Goal: Information Seeking & Learning: Compare options

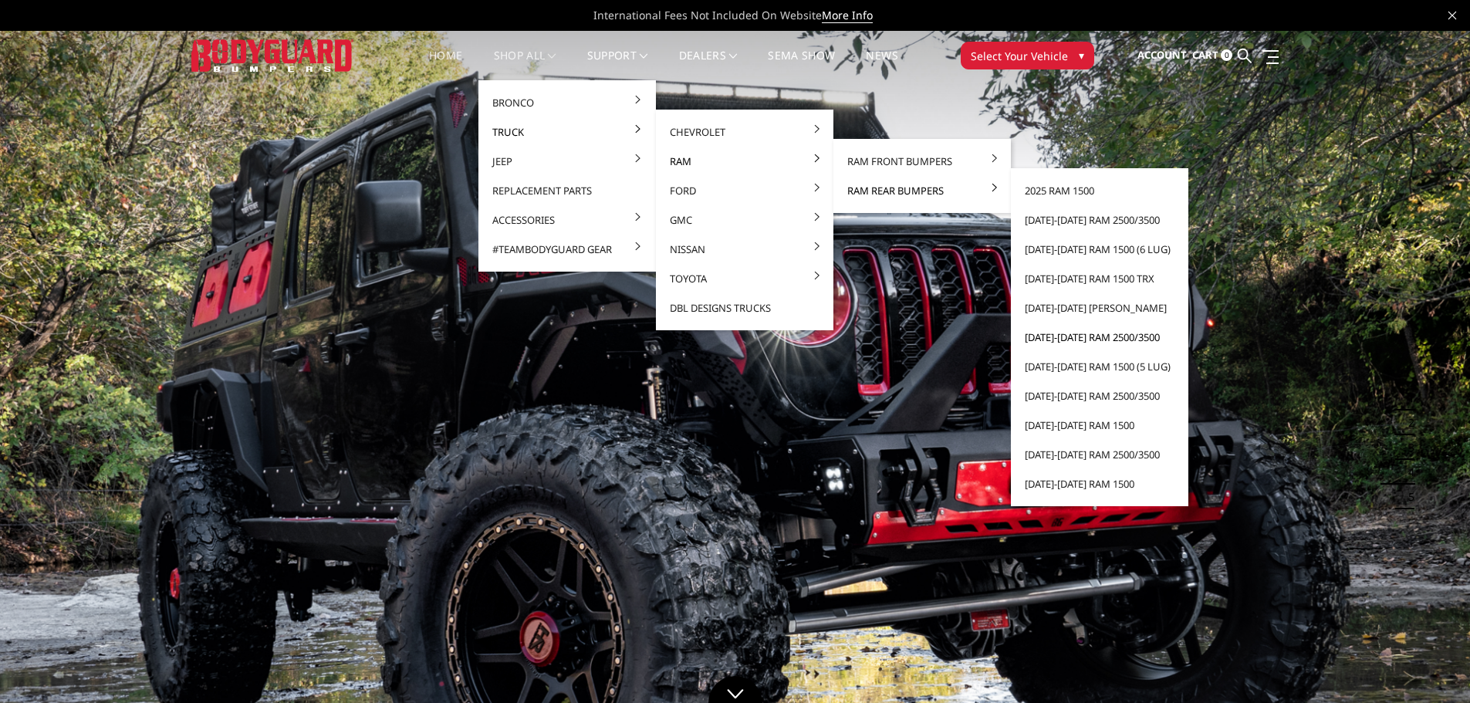
click at [1047, 335] on link "[DATE]-[DATE] Ram 2500/3500" at bounding box center [1099, 336] width 165 height 29
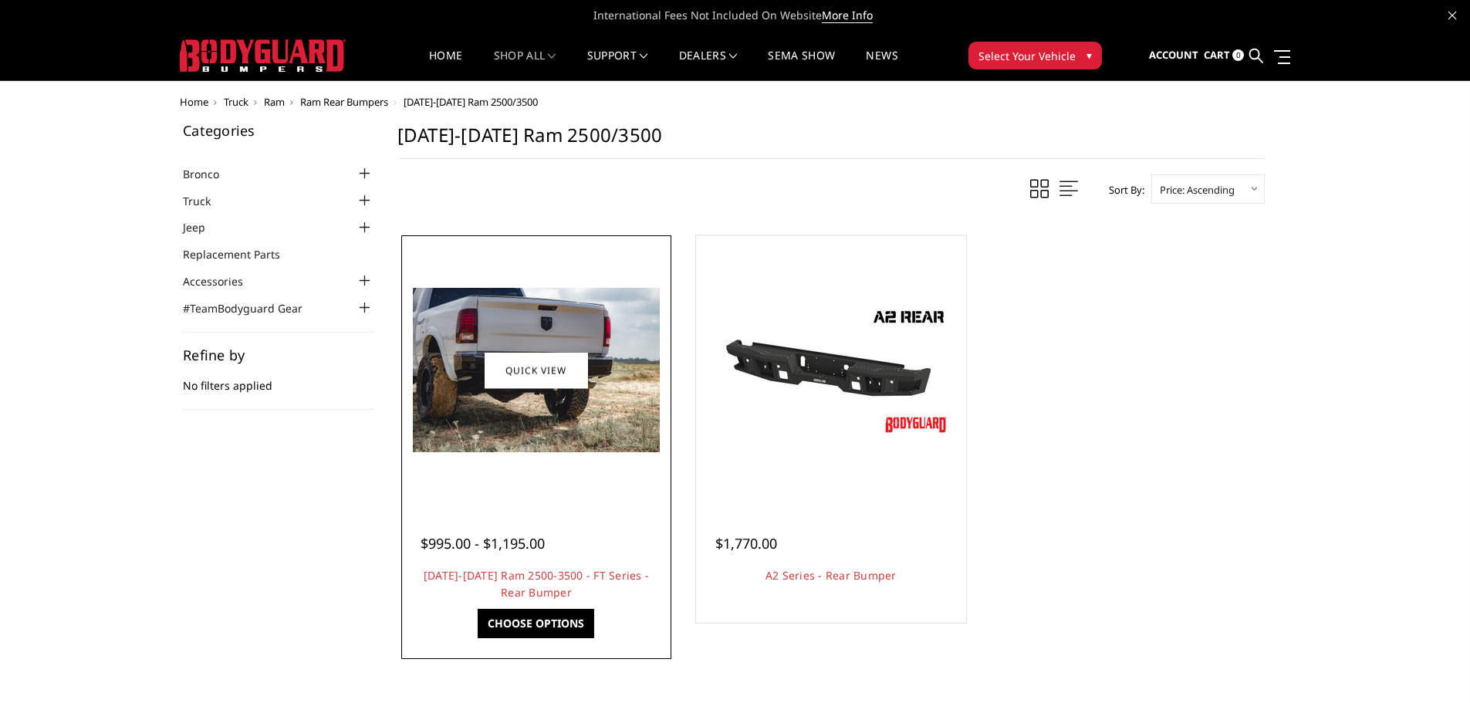
click at [577, 458] on div at bounding box center [536, 370] width 262 height 262
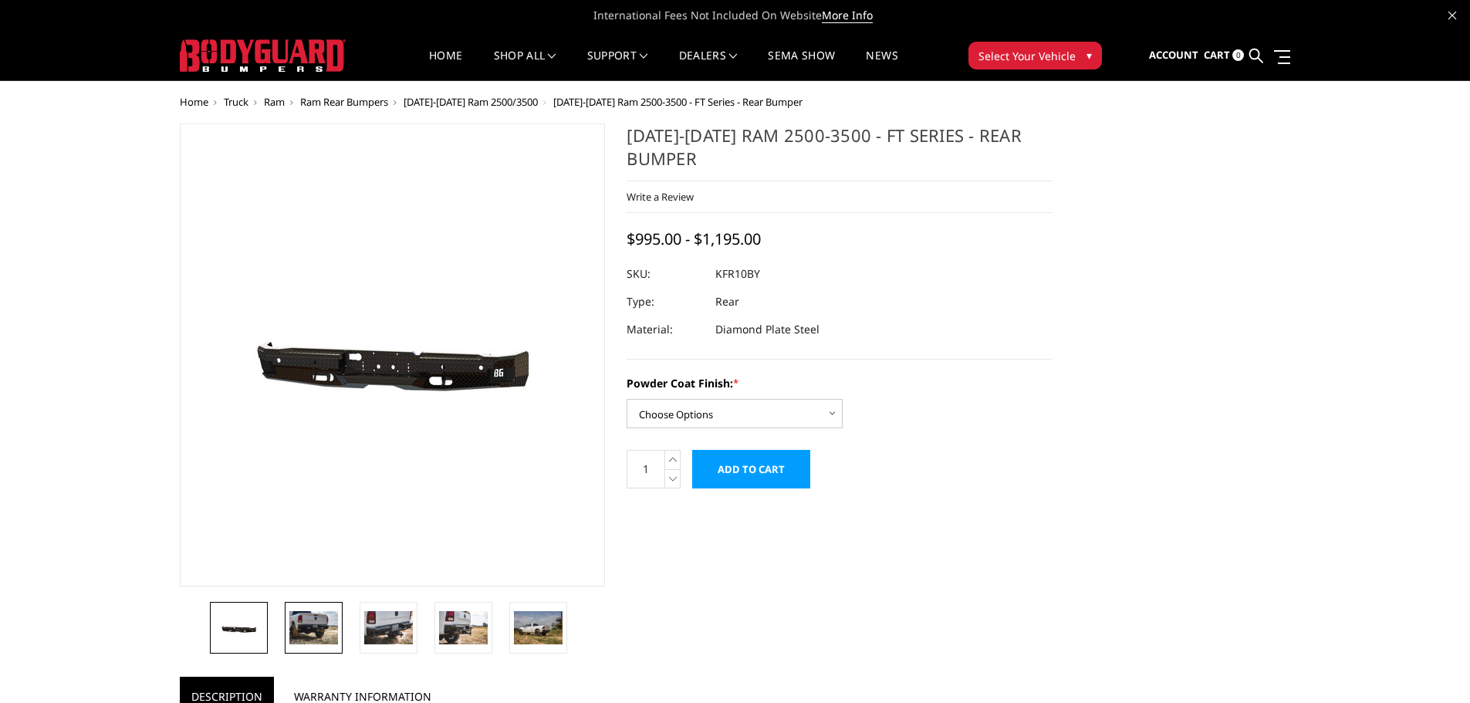
click at [323, 639] on img at bounding box center [313, 627] width 49 height 32
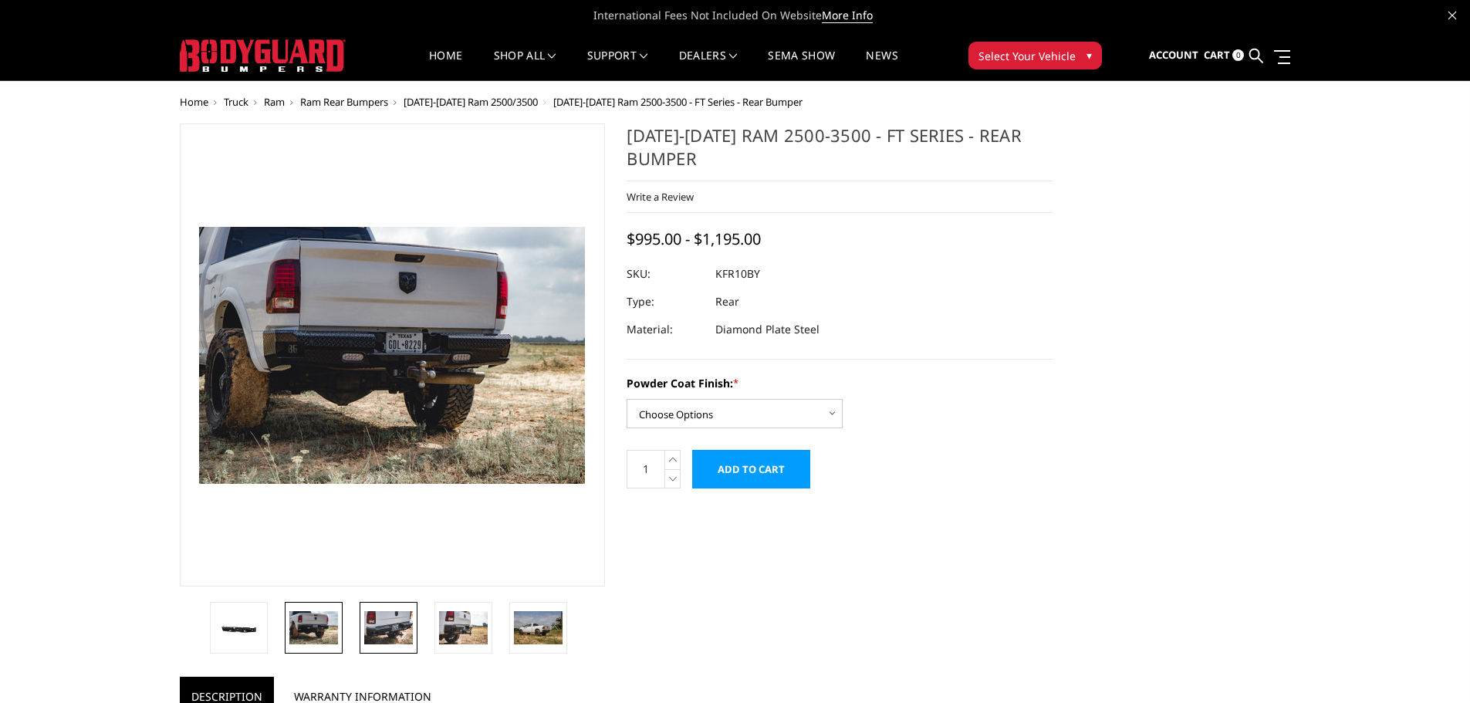
click at [404, 633] on img at bounding box center [388, 627] width 49 height 32
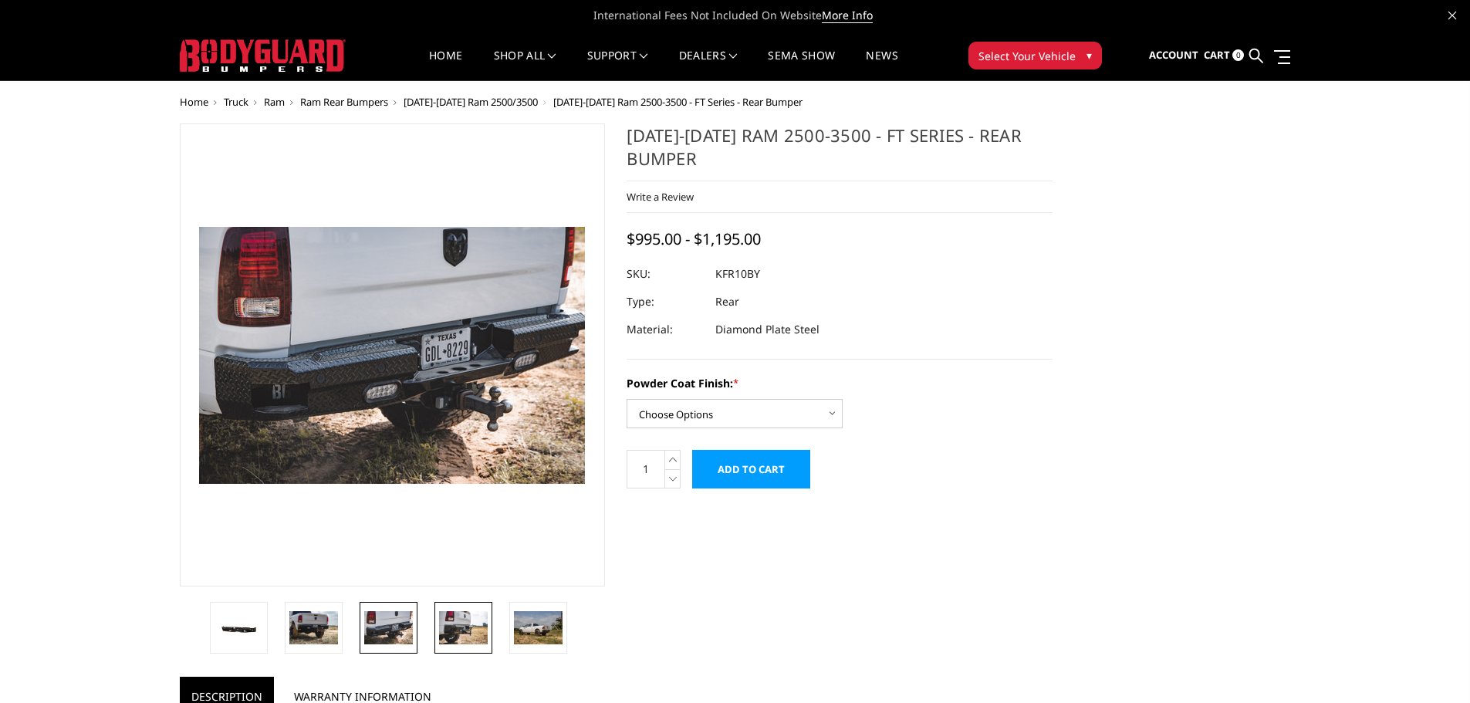
click at [457, 639] on img at bounding box center [463, 627] width 49 height 32
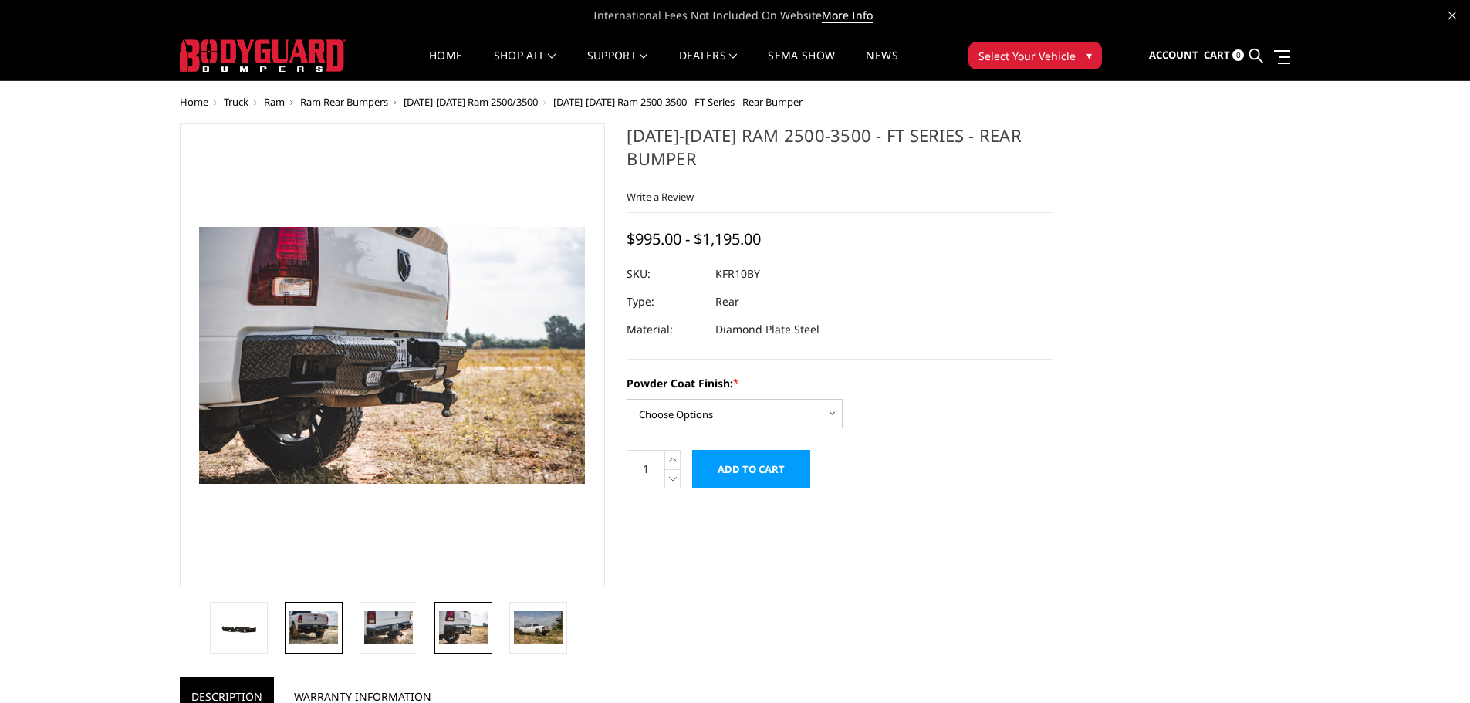
click at [319, 605] on link at bounding box center [314, 628] width 58 height 52
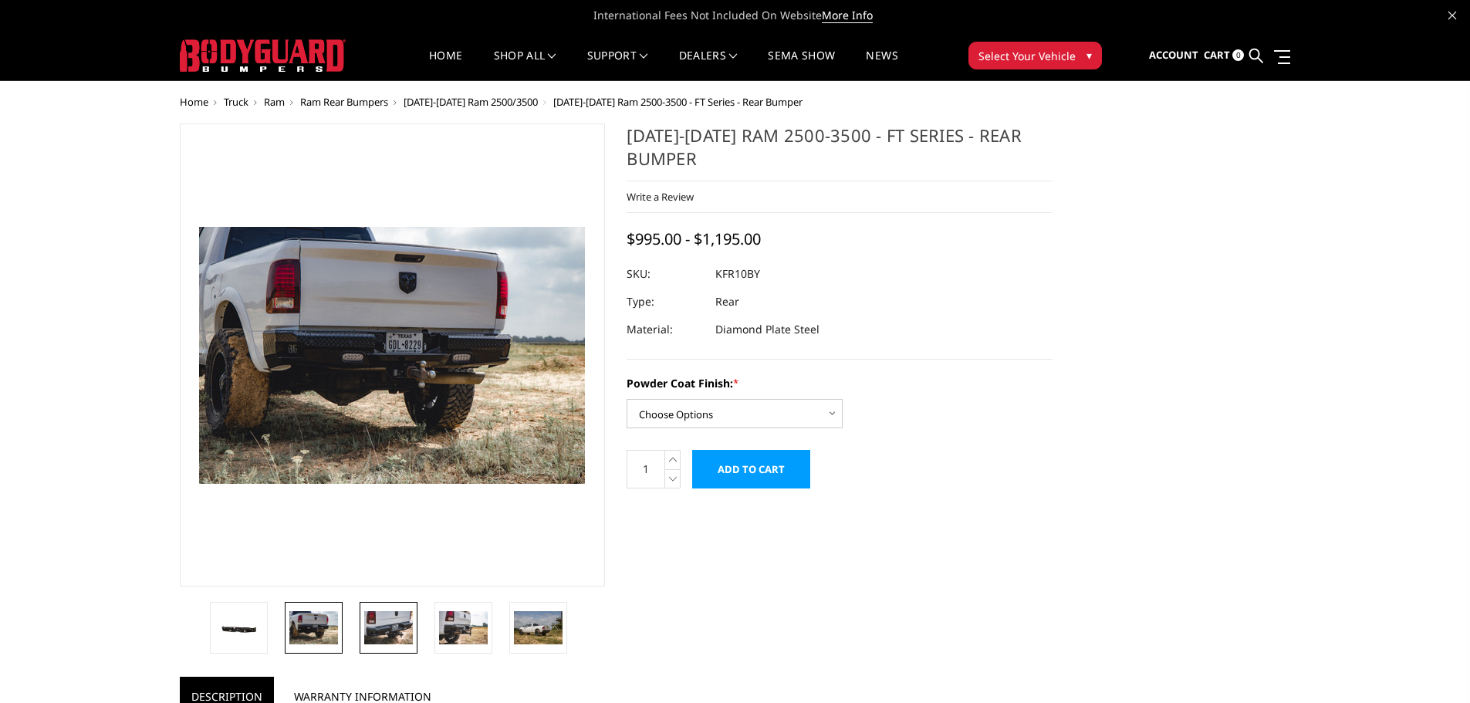
click at [412, 624] on img at bounding box center [388, 627] width 49 height 32
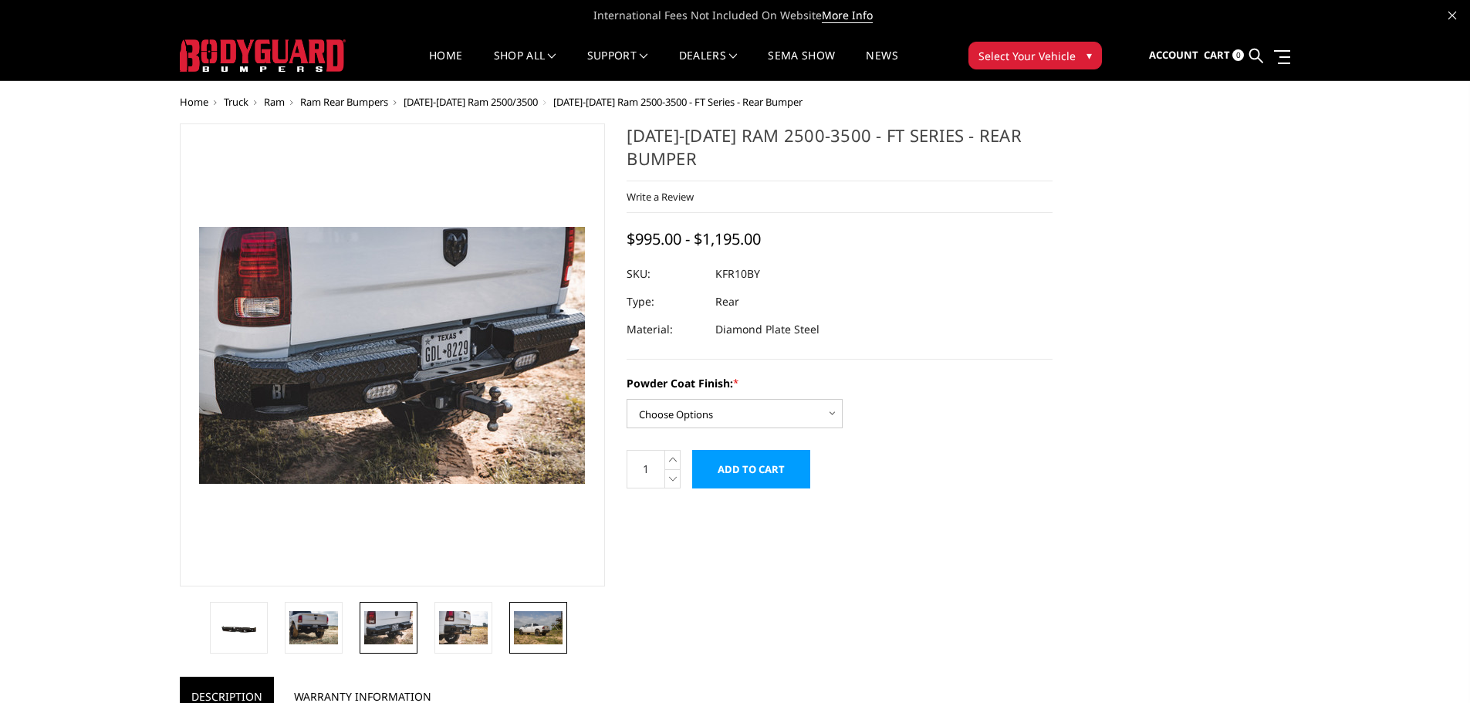
click at [558, 639] on img at bounding box center [538, 627] width 49 height 32
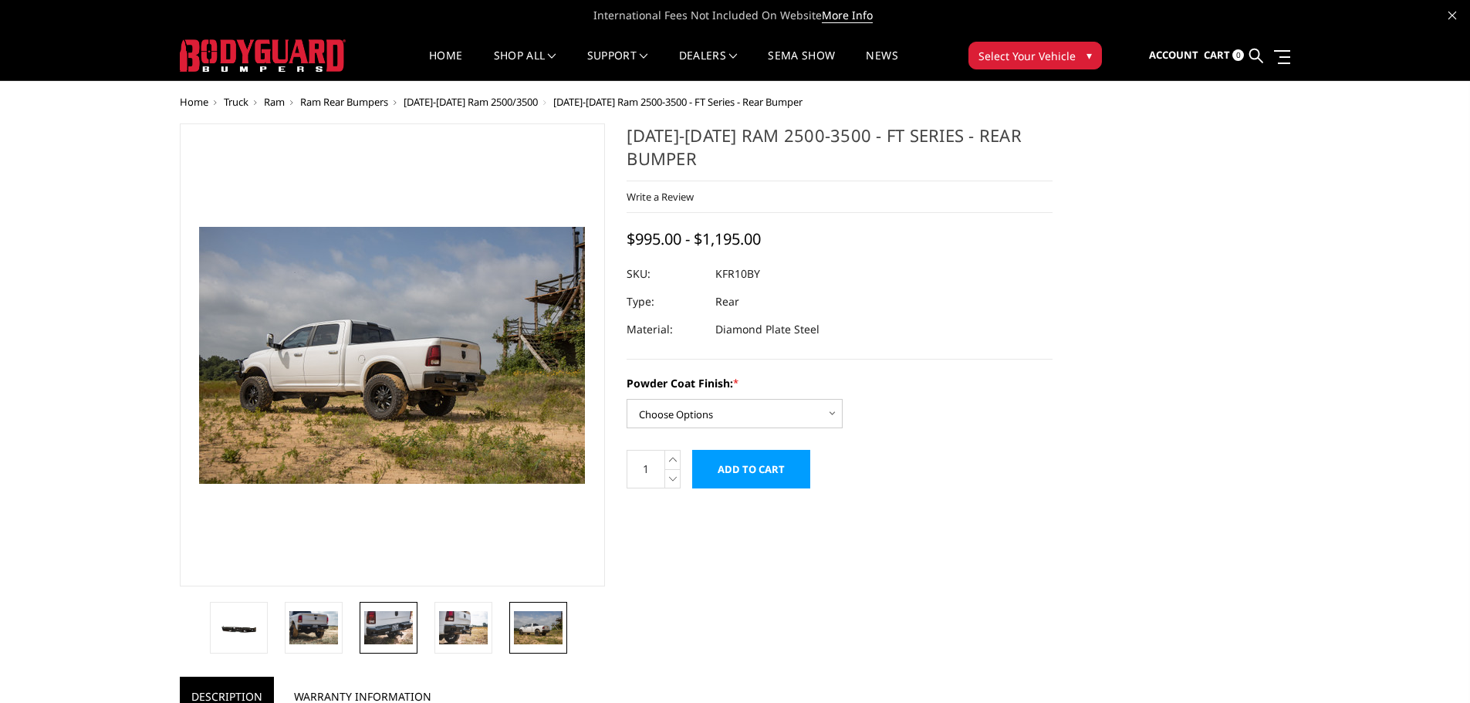
click at [400, 619] on img at bounding box center [388, 627] width 49 height 32
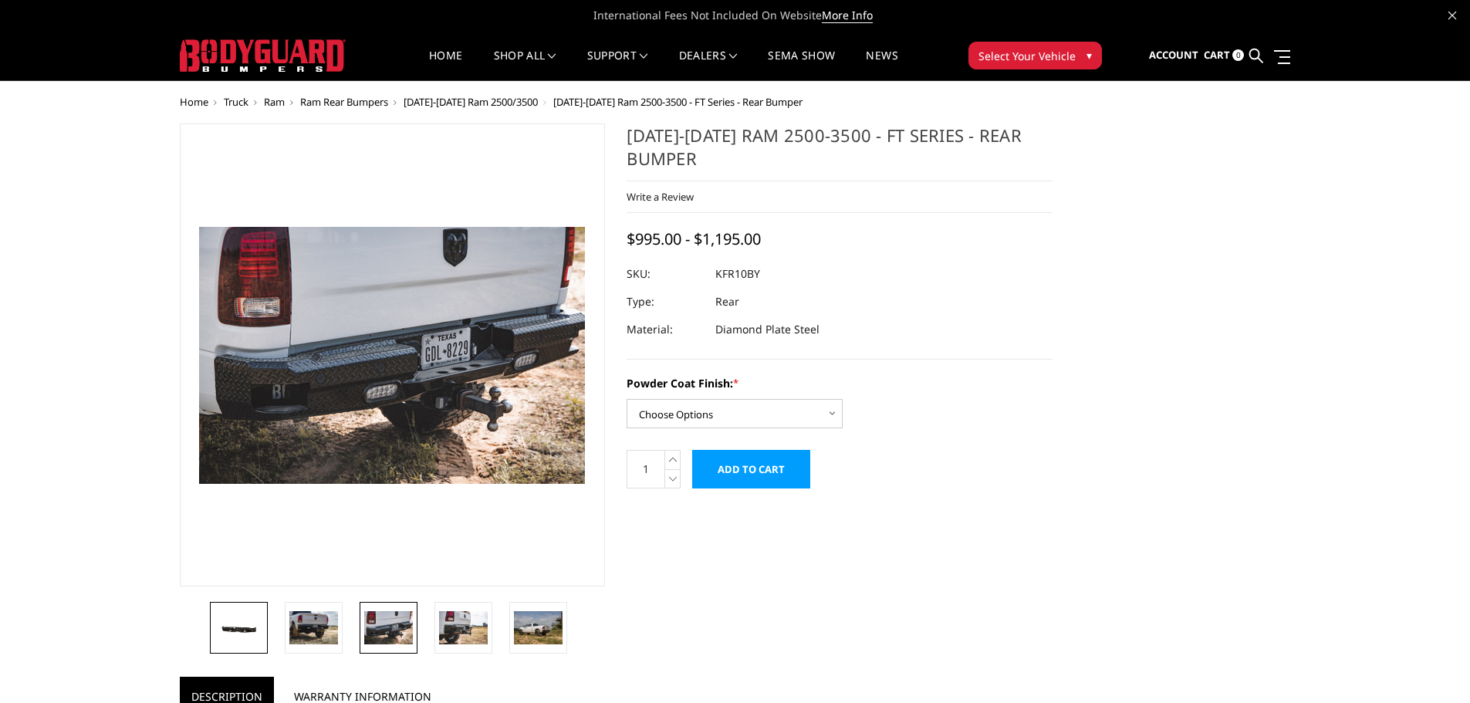
click at [247, 649] on link at bounding box center [239, 628] width 58 height 52
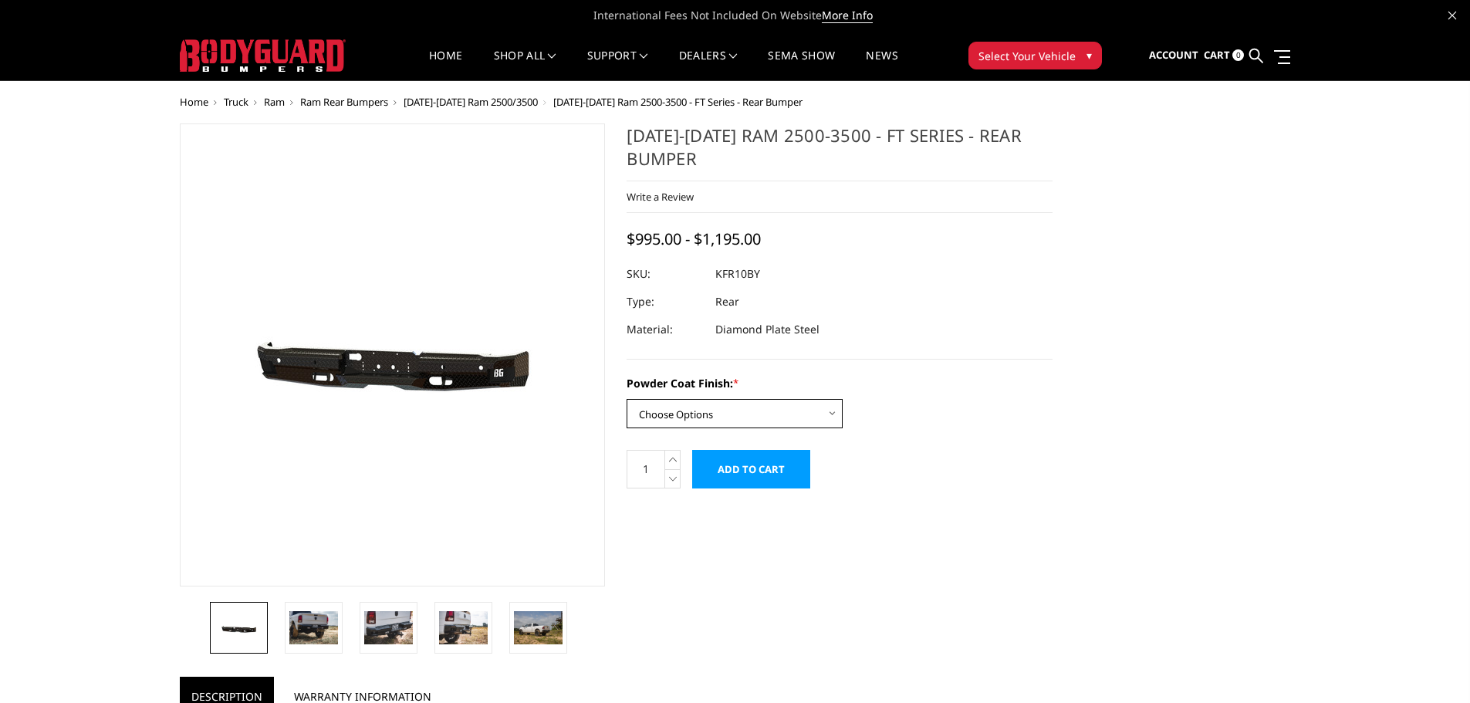
click at [842, 417] on select "Choose Options Bare Metal Gloss Black Powder Coat Textured Black Powder Coat" at bounding box center [734, 413] width 216 height 29
select select "3411"
click at [626, 399] on select "Choose Options Bare Metal Gloss Black Powder Coat Textured Black Powder Coat" at bounding box center [734, 413] width 216 height 29
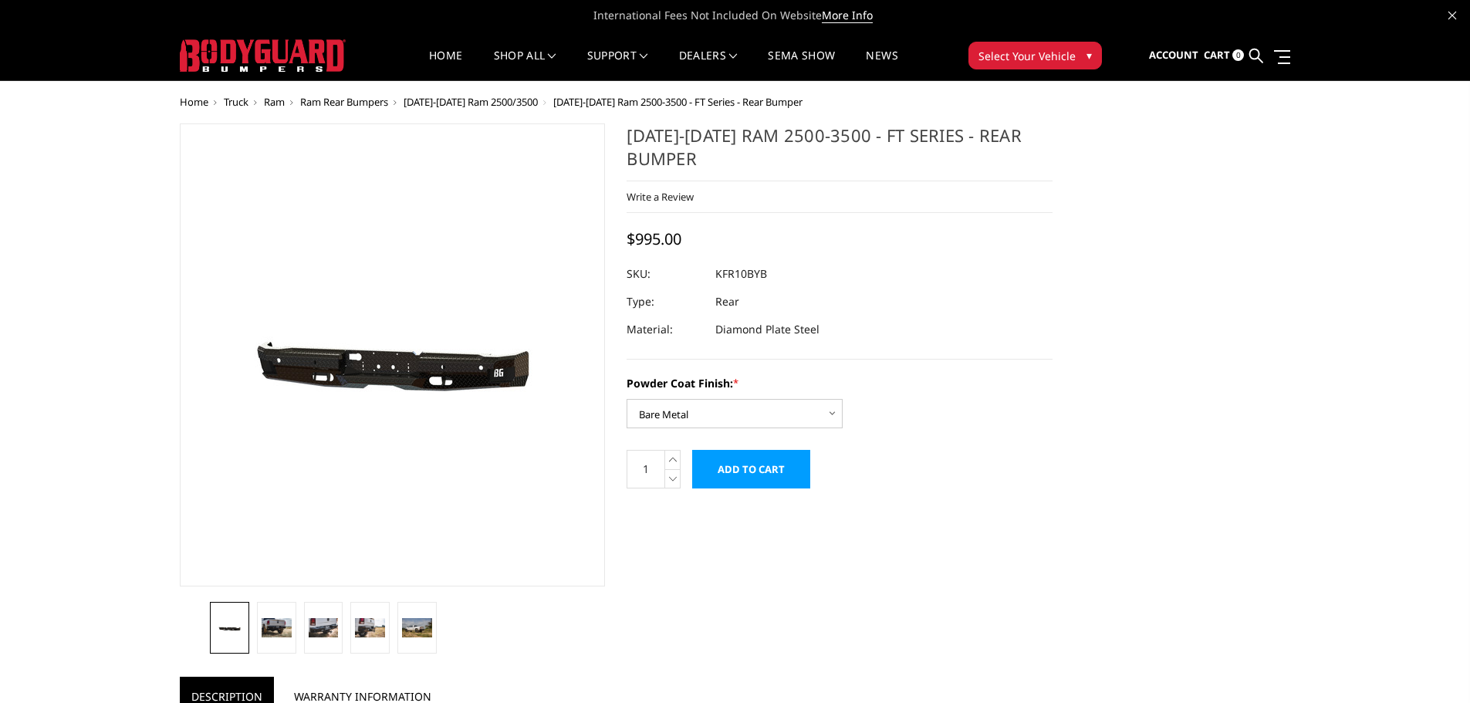
click at [381, 97] on span "Ram Rear Bumpers" at bounding box center [344, 102] width 88 height 14
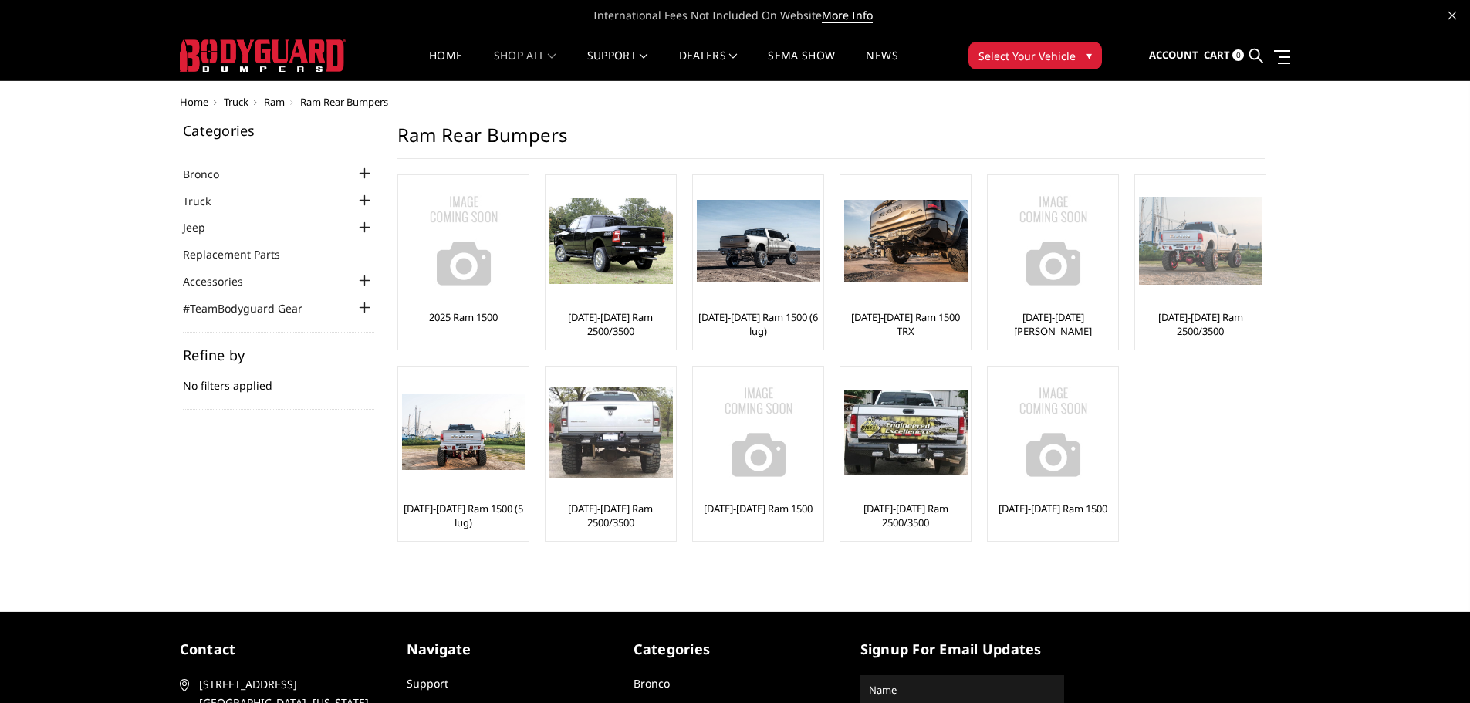
click at [1201, 241] on img at bounding box center [1200, 241] width 123 height 88
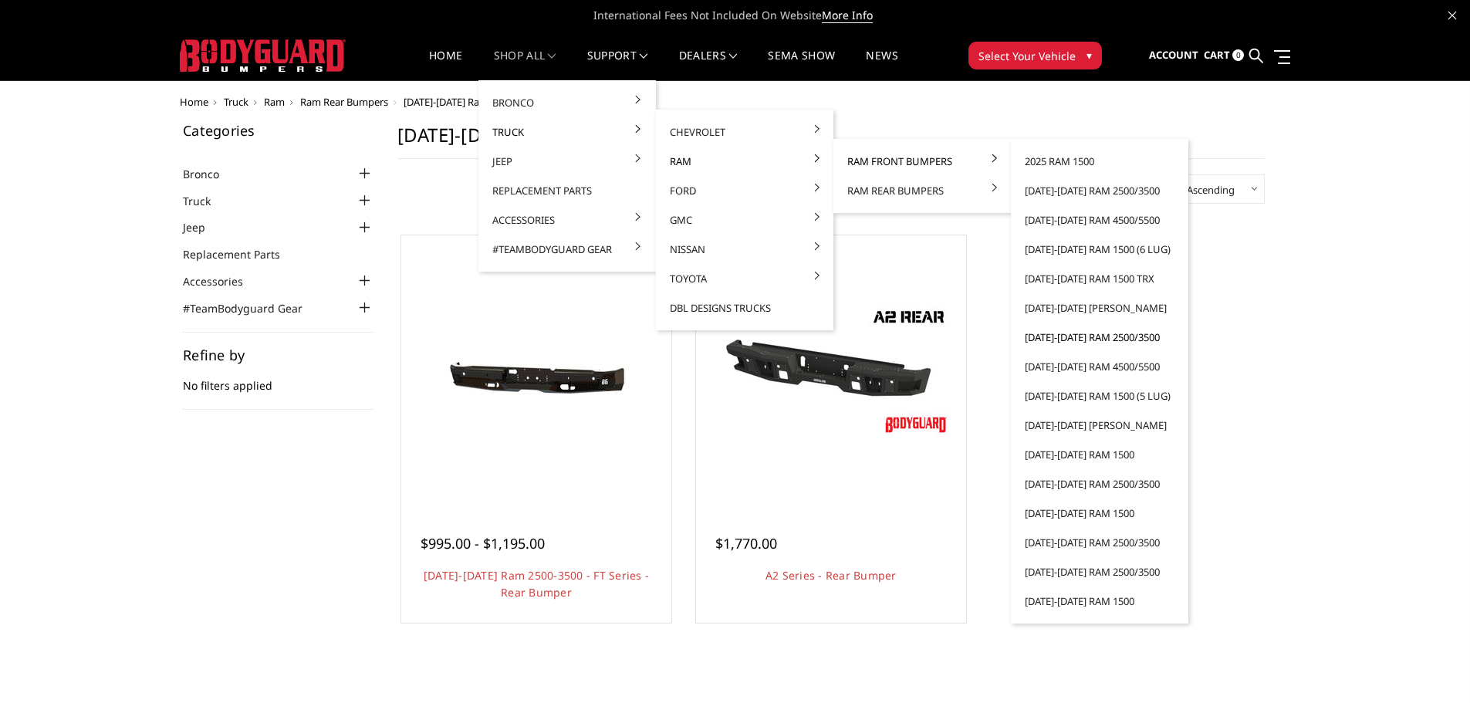
click at [1073, 336] on link "[DATE]-[DATE] Ram 2500/3500" at bounding box center [1099, 336] width 165 height 29
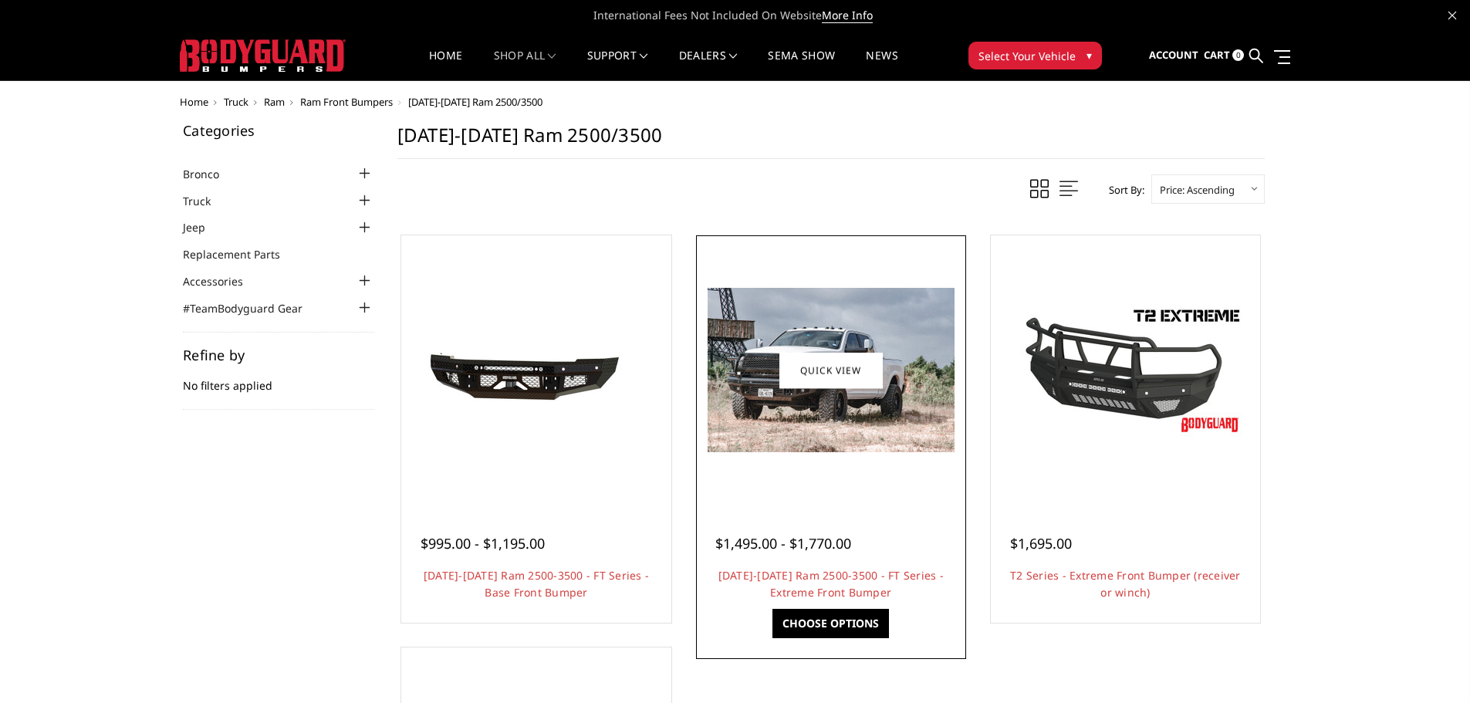
click at [855, 417] on img at bounding box center [830, 370] width 247 height 164
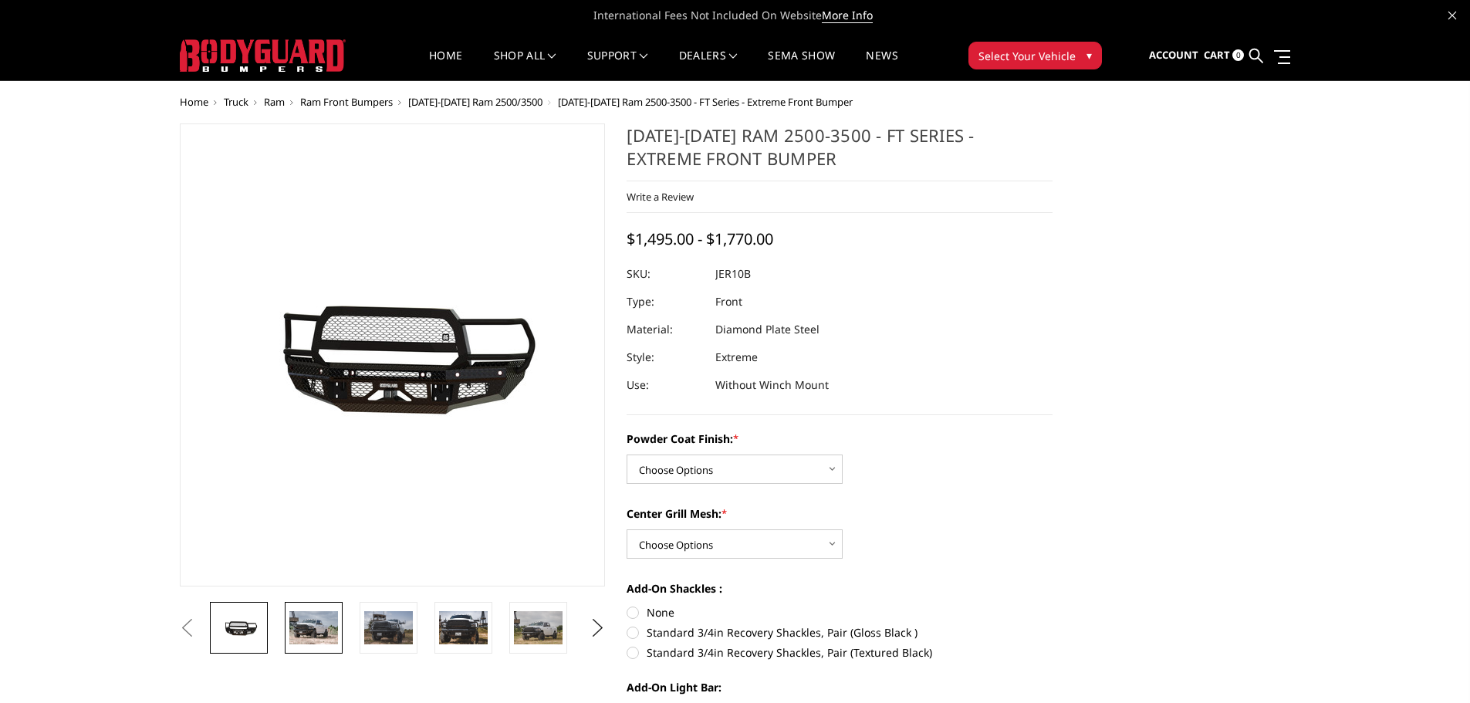
click at [314, 628] on img at bounding box center [313, 627] width 49 height 32
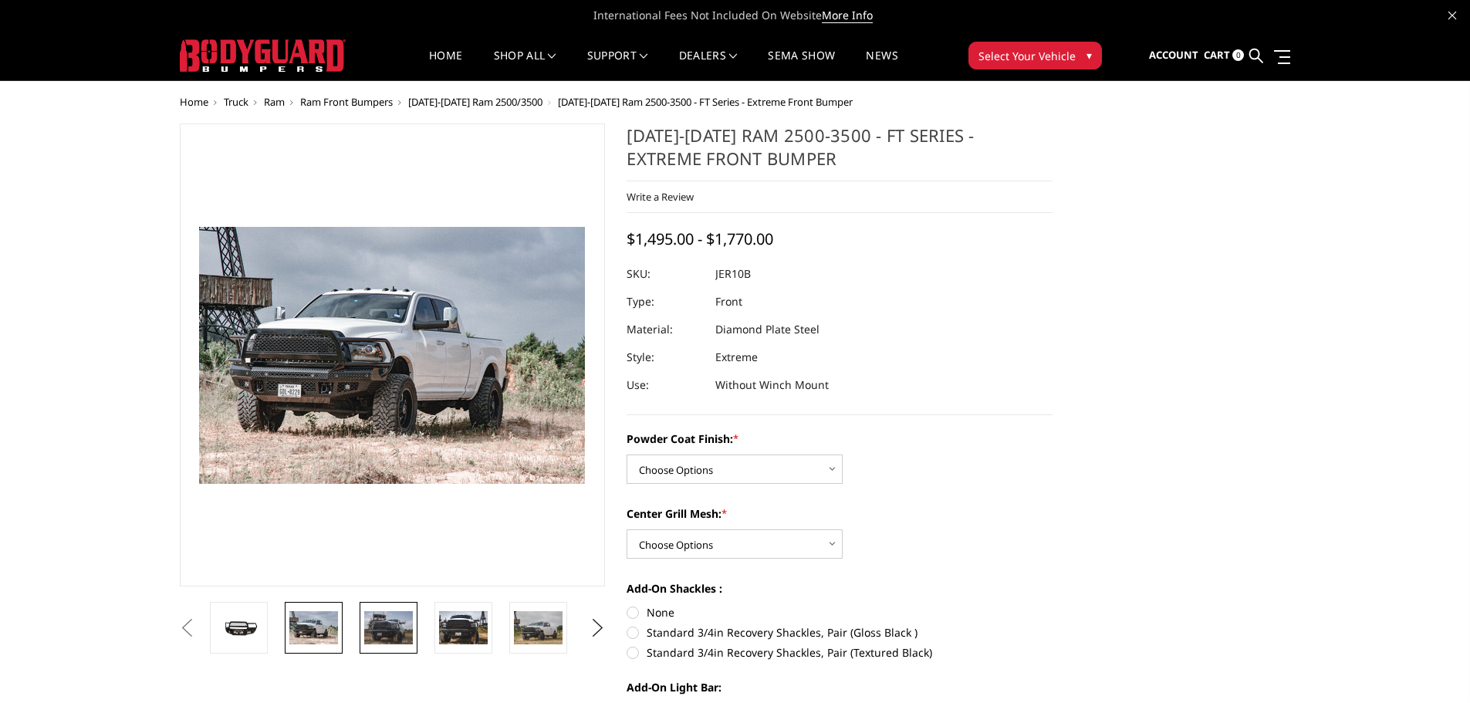
click at [402, 632] on img at bounding box center [388, 627] width 49 height 32
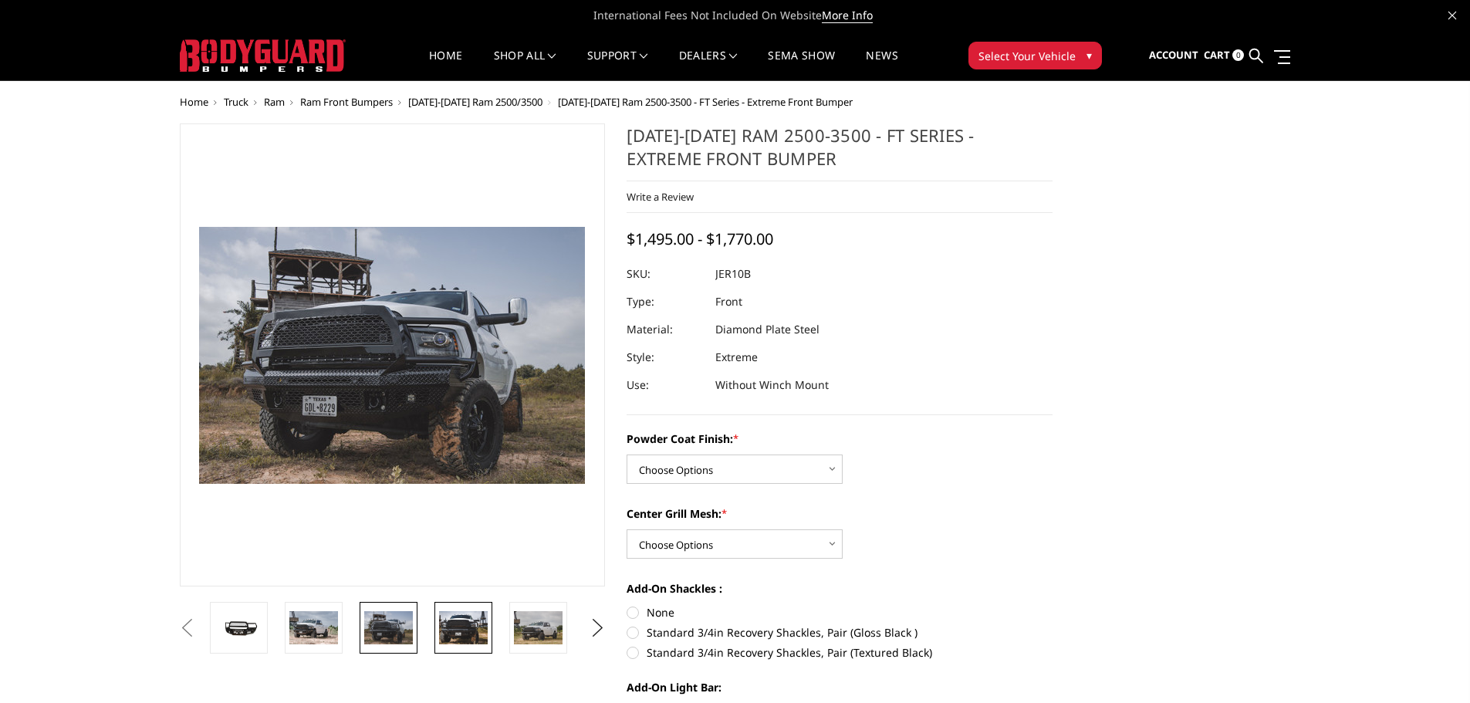
click at [481, 636] on img at bounding box center [463, 627] width 49 height 32
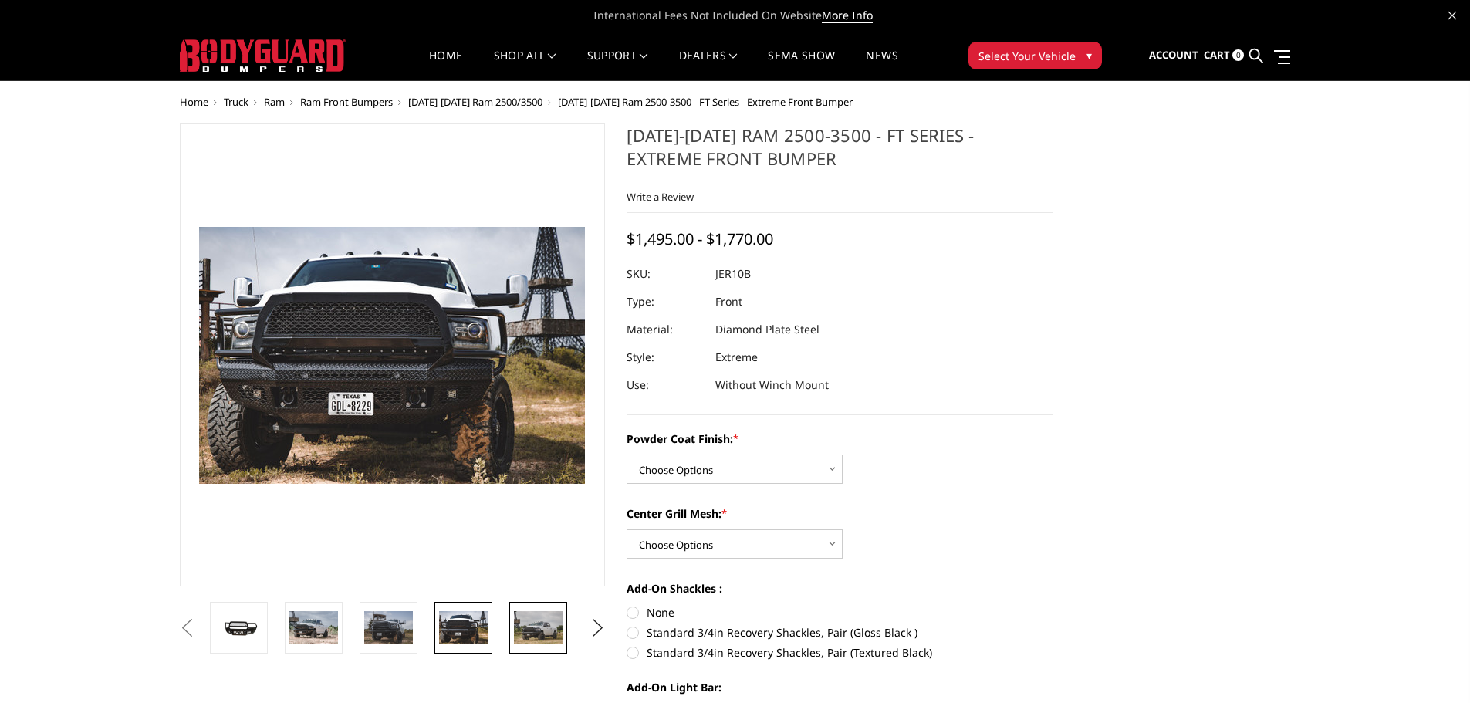
click at [526, 629] on img at bounding box center [538, 627] width 49 height 32
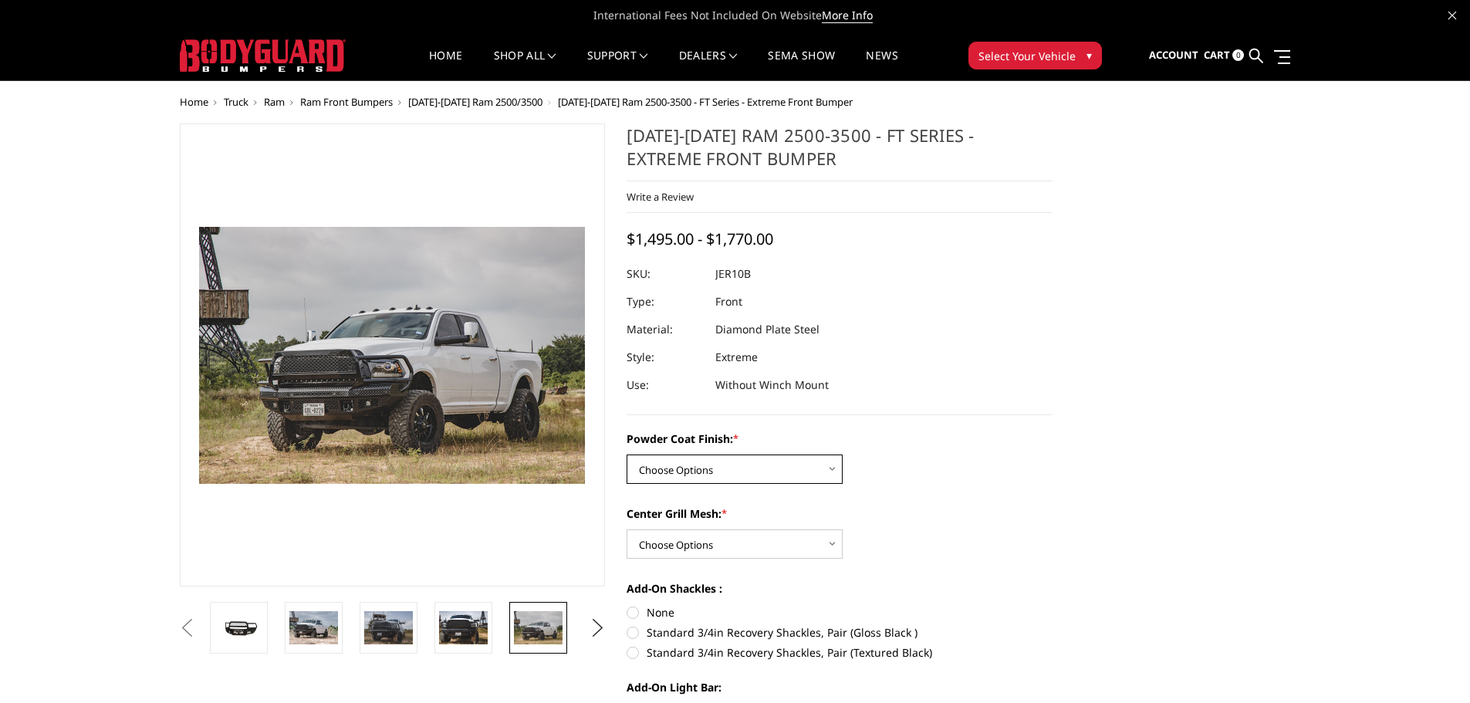
click at [785, 457] on select "Choose Options Bare Metal Gloss Black Powder Coat Textured Black Powder Coat" at bounding box center [734, 468] width 216 height 29
select select "3228"
click at [626, 454] on select "Choose Options Bare Metal Gloss Black Powder Coat Textured Black Powder Coat" at bounding box center [734, 468] width 216 height 29
click at [752, 552] on select "Choose Options WITH Expanded Metal in Center Grill WITHOUT Expanded Metal in Ce…" at bounding box center [734, 543] width 216 height 29
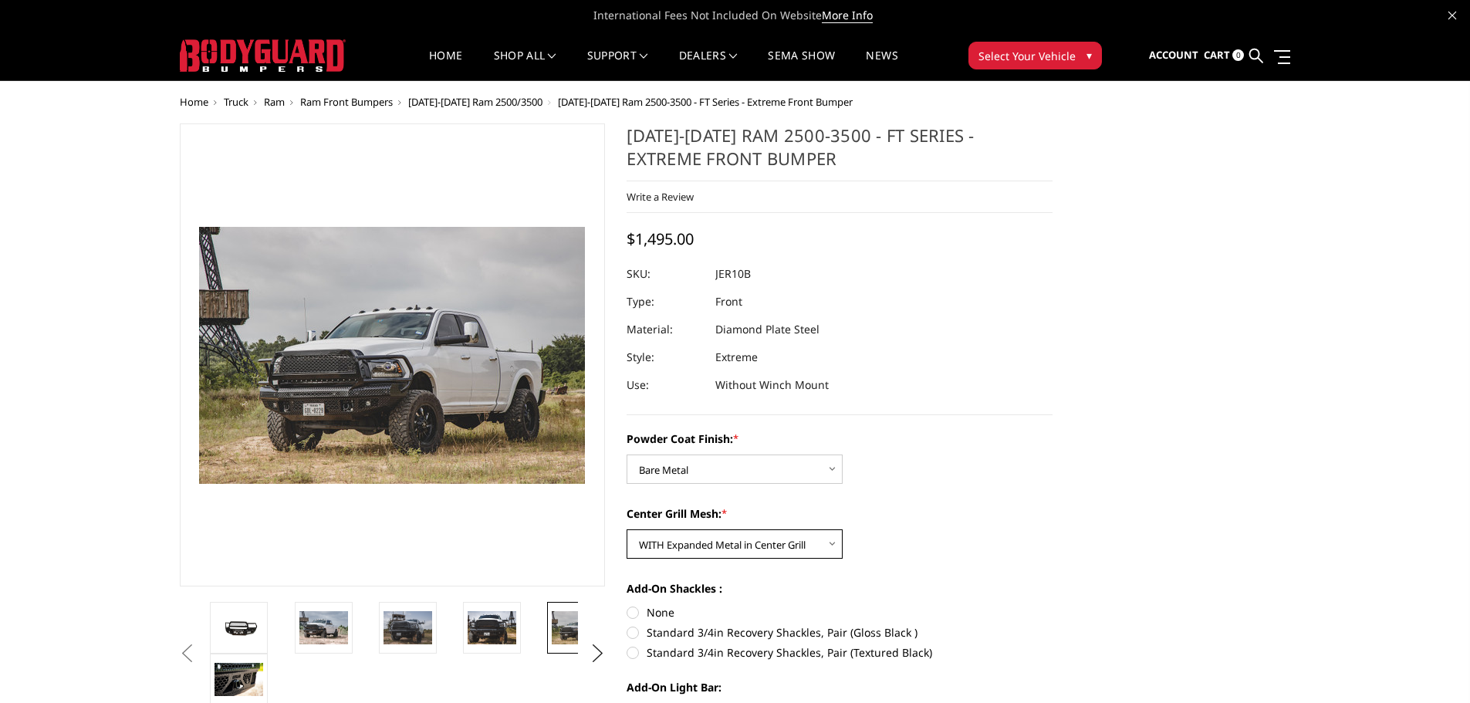
click at [626, 529] on select "Choose Options WITH Expanded Metal in Center Grill WITHOUT Expanded Metal in Ce…" at bounding box center [734, 543] width 216 height 29
click at [761, 538] on select "Choose Options WITH Expanded Metal in Center Grill WITHOUT Expanded Metal in Ce…" at bounding box center [734, 543] width 216 height 29
click at [626, 529] on select "Choose Options WITH Expanded Metal in Center Grill WITHOUT Expanded Metal in Ce…" at bounding box center [734, 543] width 216 height 29
click at [764, 548] on select "Choose Options WITH Expanded Metal in Center Grill WITHOUT Expanded Metal in Ce…" at bounding box center [734, 543] width 216 height 29
select select "3231"
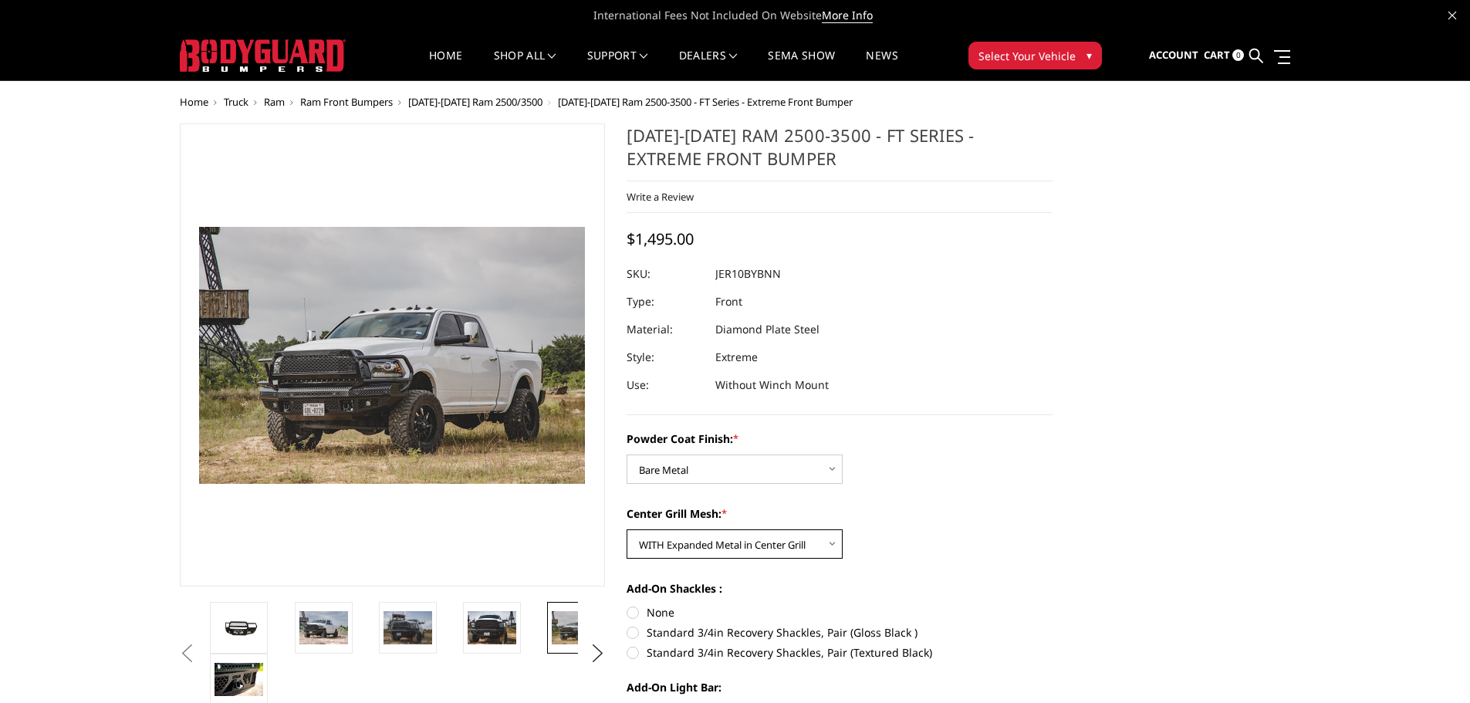
click at [626, 529] on select "Choose Options WITH Expanded Metal in Center Grill WITHOUT Expanded Metal in Ce…" at bounding box center [734, 543] width 216 height 29
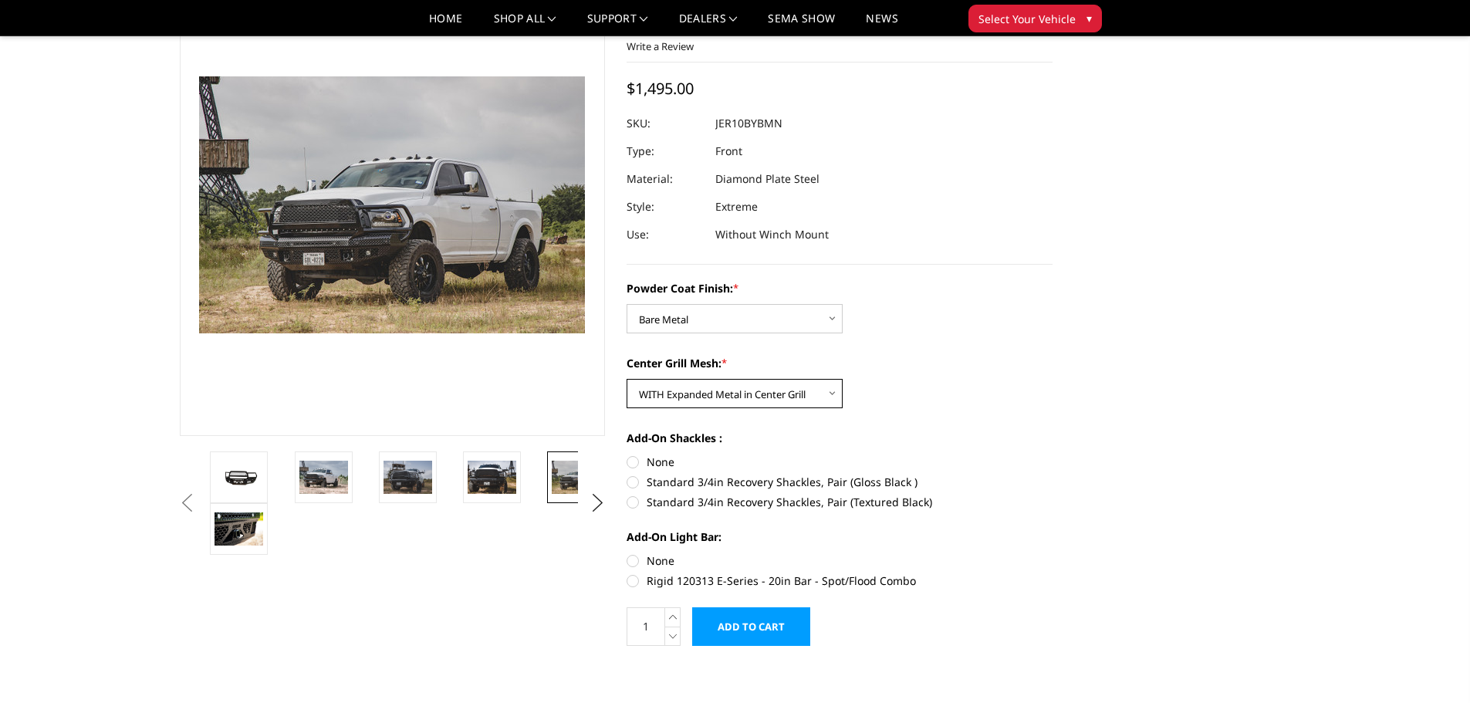
scroll to position [77, 0]
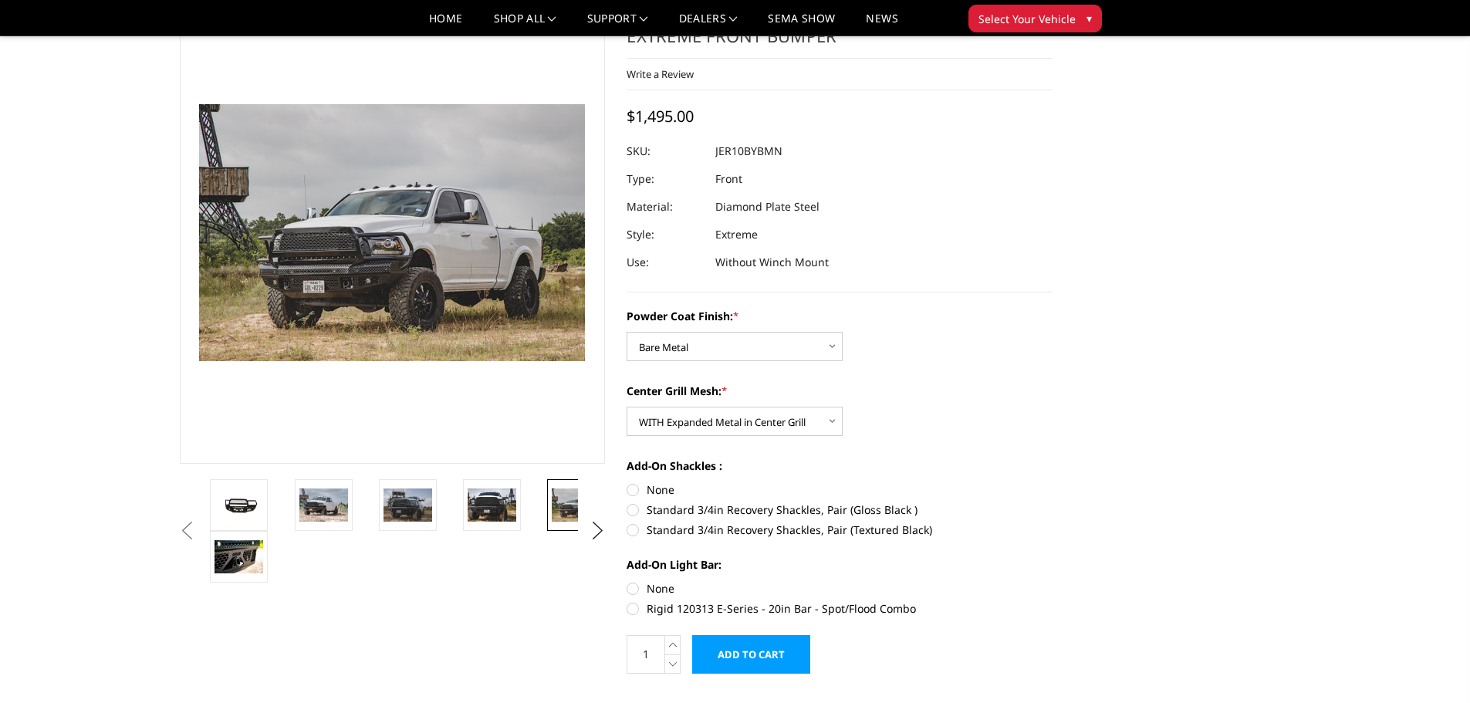
click at [631, 521] on label "Standard 3/4in Recovery Shackles, Pair (Textured Black)" at bounding box center [839, 529] width 426 height 16
click at [1052, 502] on input "Standard 3/4in Recovery Shackles, Pair (Textured Black)" at bounding box center [1052, 501] width 1 height 1
radio input "true"
click at [633, 506] on label "Standard 3/4in Recovery Shackles, Pair (Gloss Black )" at bounding box center [839, 509] width 426 height 16
click at [1052, 482] on input "Standard 3/4in Recovery Shackles, Pair (Gloss Black )" at bounding box center [1052, 481] width 1 height 1
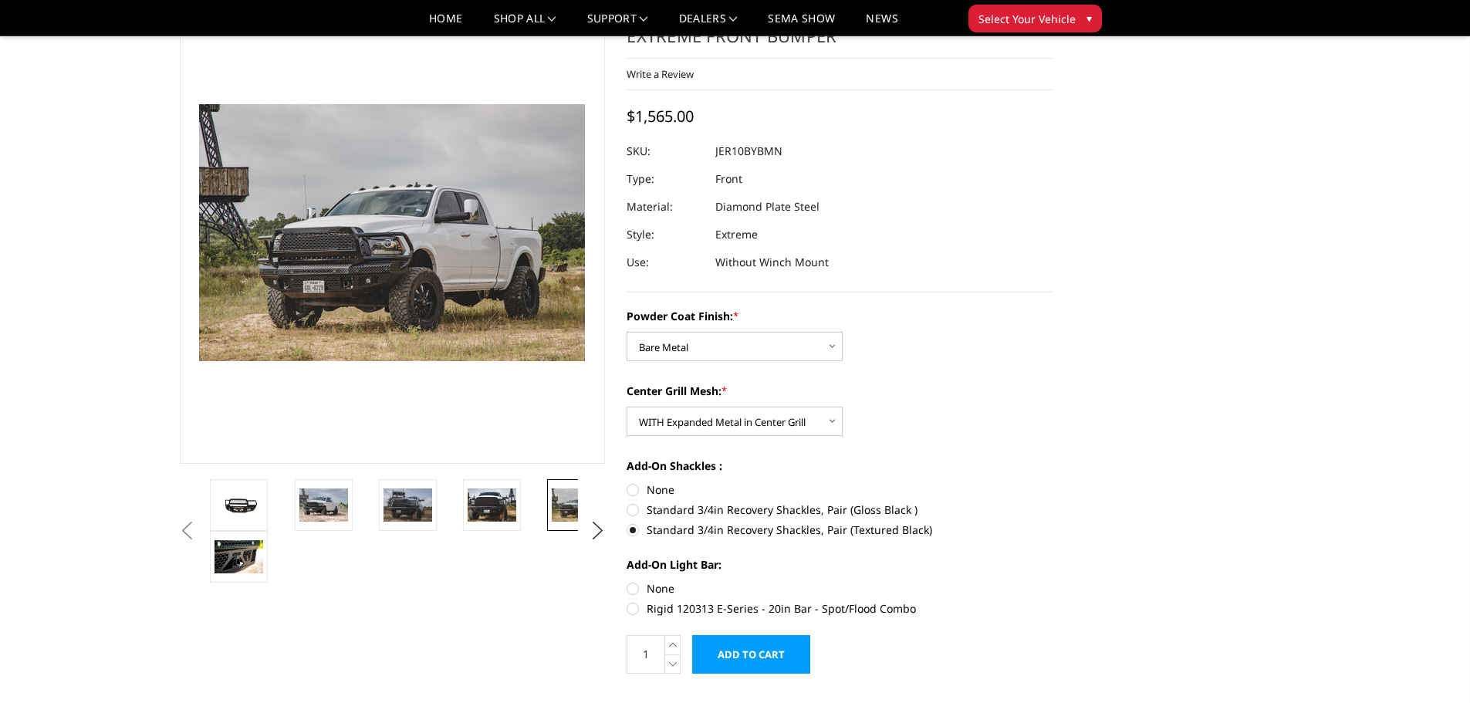
radio input "true"
click at [635, 491] on label "None" at bounding box center [839, 489] width 426 height 16
click at [627, 482] on input "None" at bounding box center [626, 481] width 1 height 1
radio input "true"
click at [630, 606] on label "Rigid 120313 E-Series - 20in Bar - Spot/Flood Combo" at bounding box center [839, 608] width 426 height 16
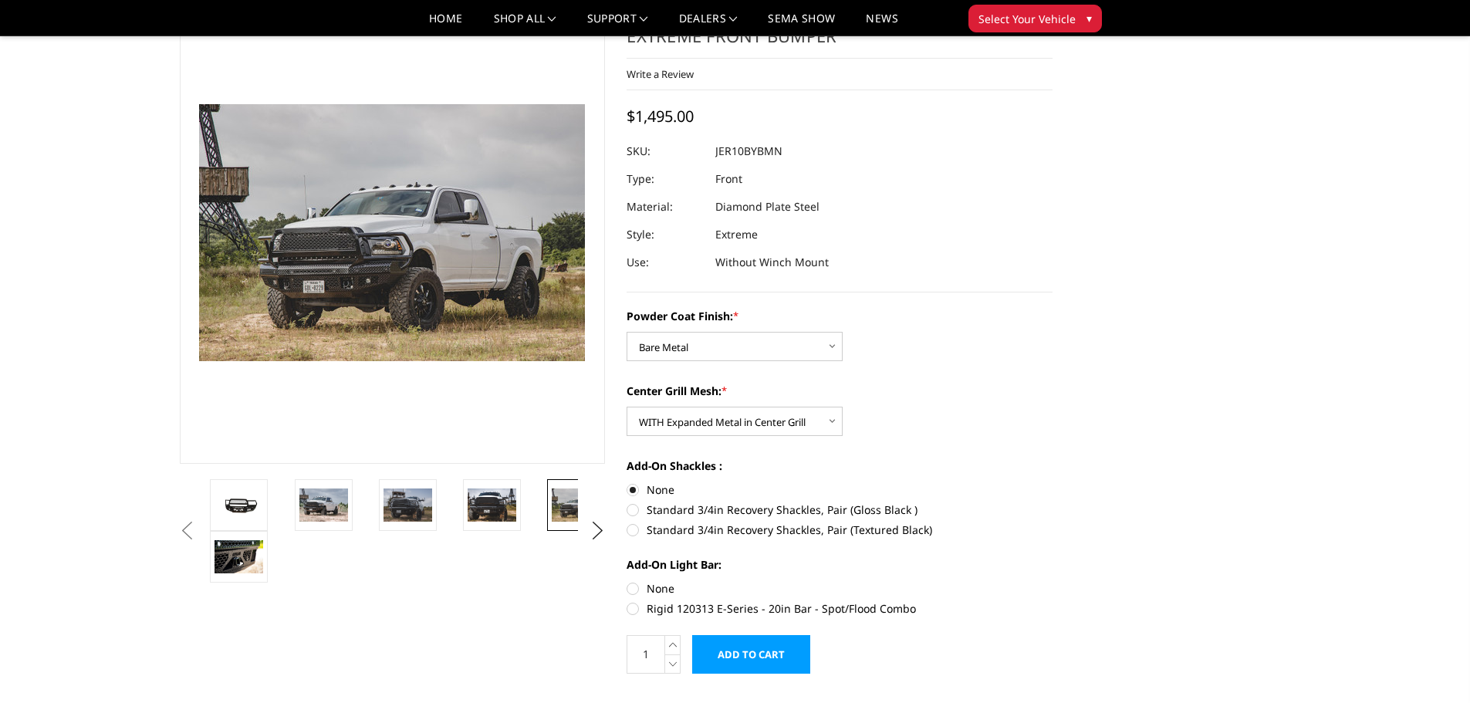
click at [1052, 581] on input "Rigid 120313 E-Series - 20in Bar - Spot/Flood Combo" at bounding box center [1052, 580] width 1 height 1
radio input "true"
click at [629, 582] on label "None" at bounding box center [839, 588] width 426 height 16
click at [627, 581] on input "None" at bounding box center [626, 580] width 1 height 1
radio input "true"
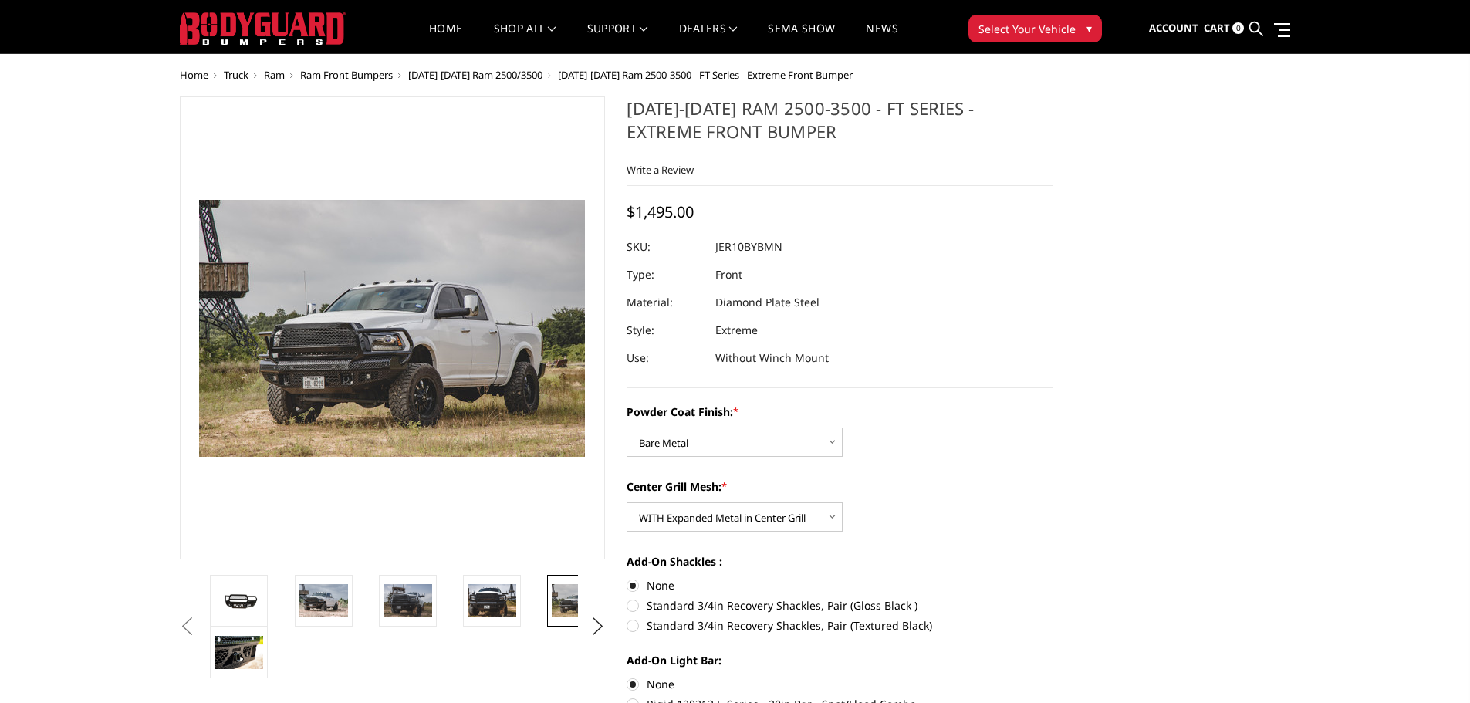
scroll to position [0, 0]
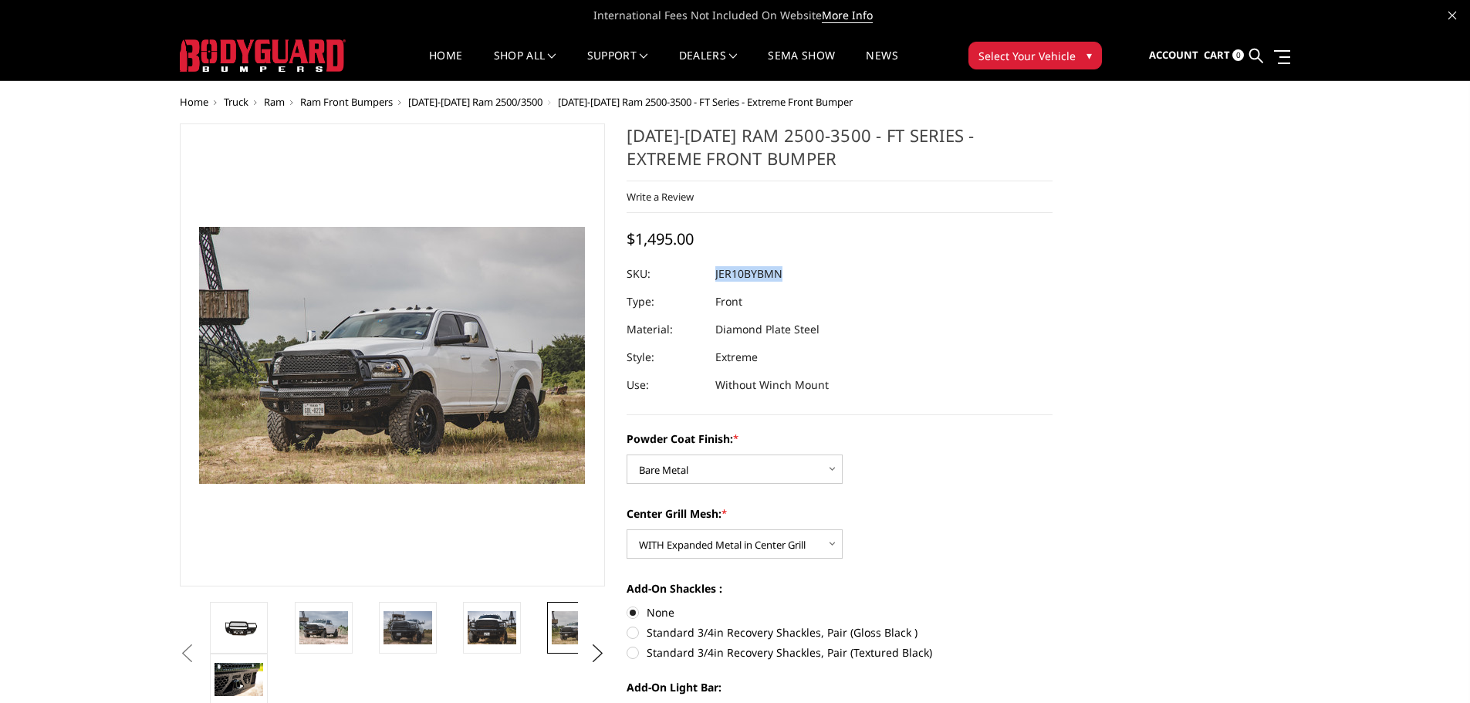
drag, startPoint x: 711, startPoint y: 275, endPoint x: 701, endPoint y: 266, distance: 13.1
click at [701, 266] on dl "SKU: JER10BYBMN UPC: Type: Front Material: Diamond Plate Steel Style: Extreme U…" at bounding box center [839, 329] width 426 height 139
copy dl "JER10BYBMN UPC:"
click at [254, 632] on img at bounding box center [238, 627] width 49 height 22
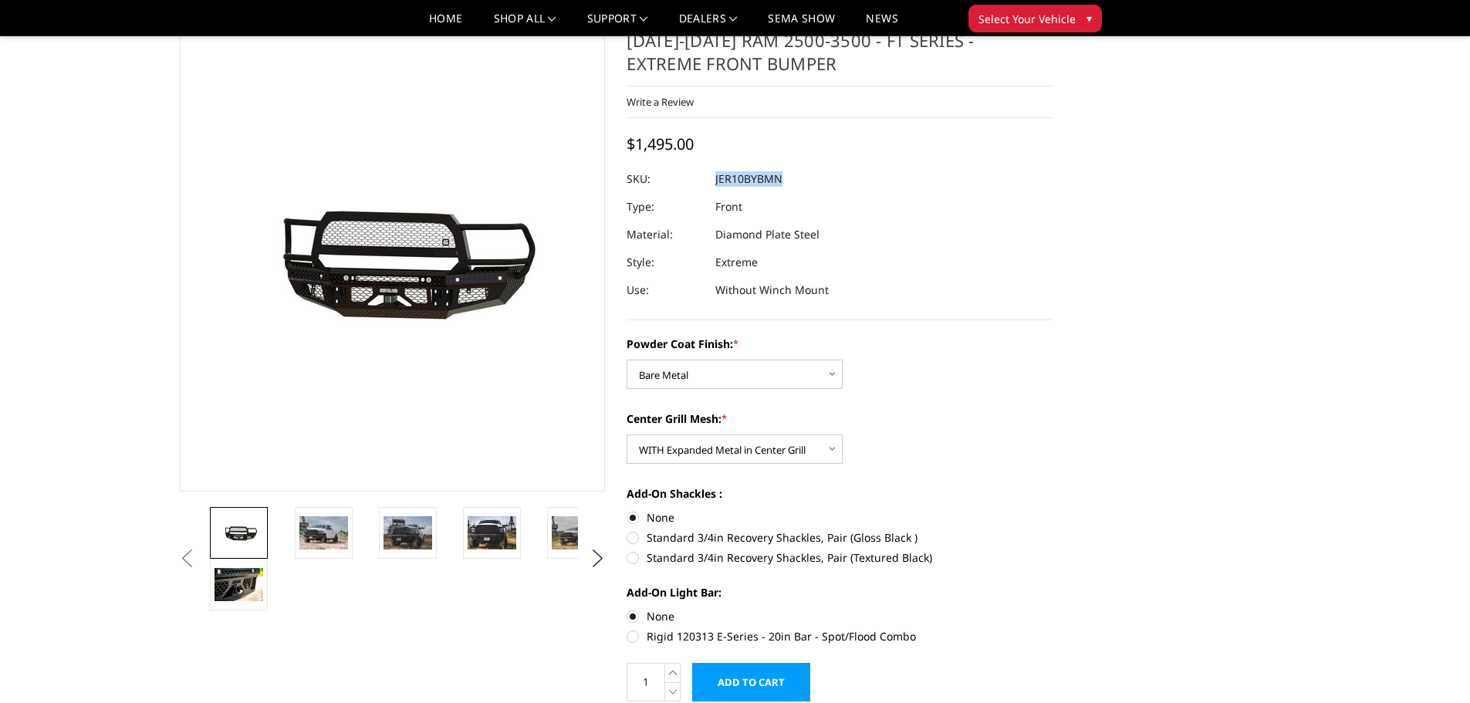
scroll to position [77, 0]
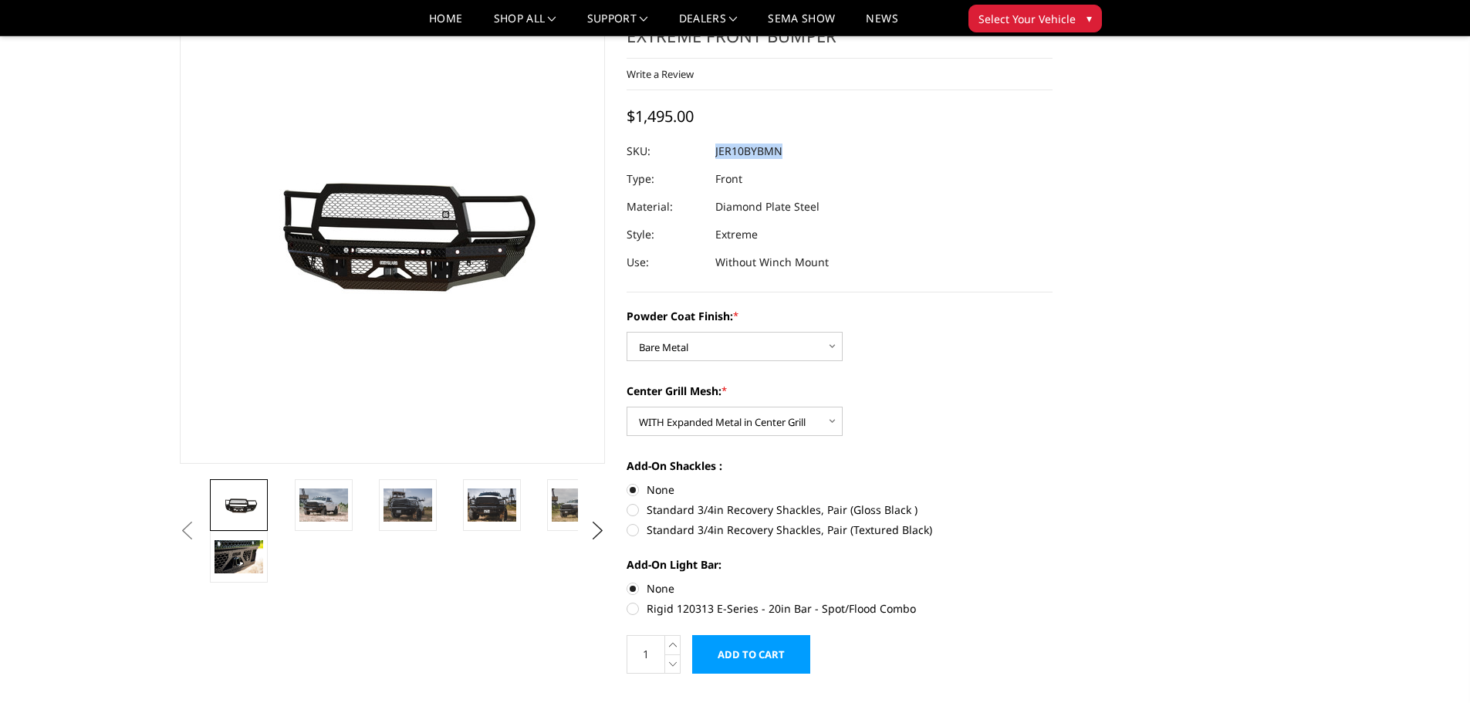
click at [964, 211] on dl "SKU: JER10BYBMN UPC: Type: Front Material: Diamond Plate Steel Style: Extreme U…" at bounding box center [839, 206] width 426 height 139
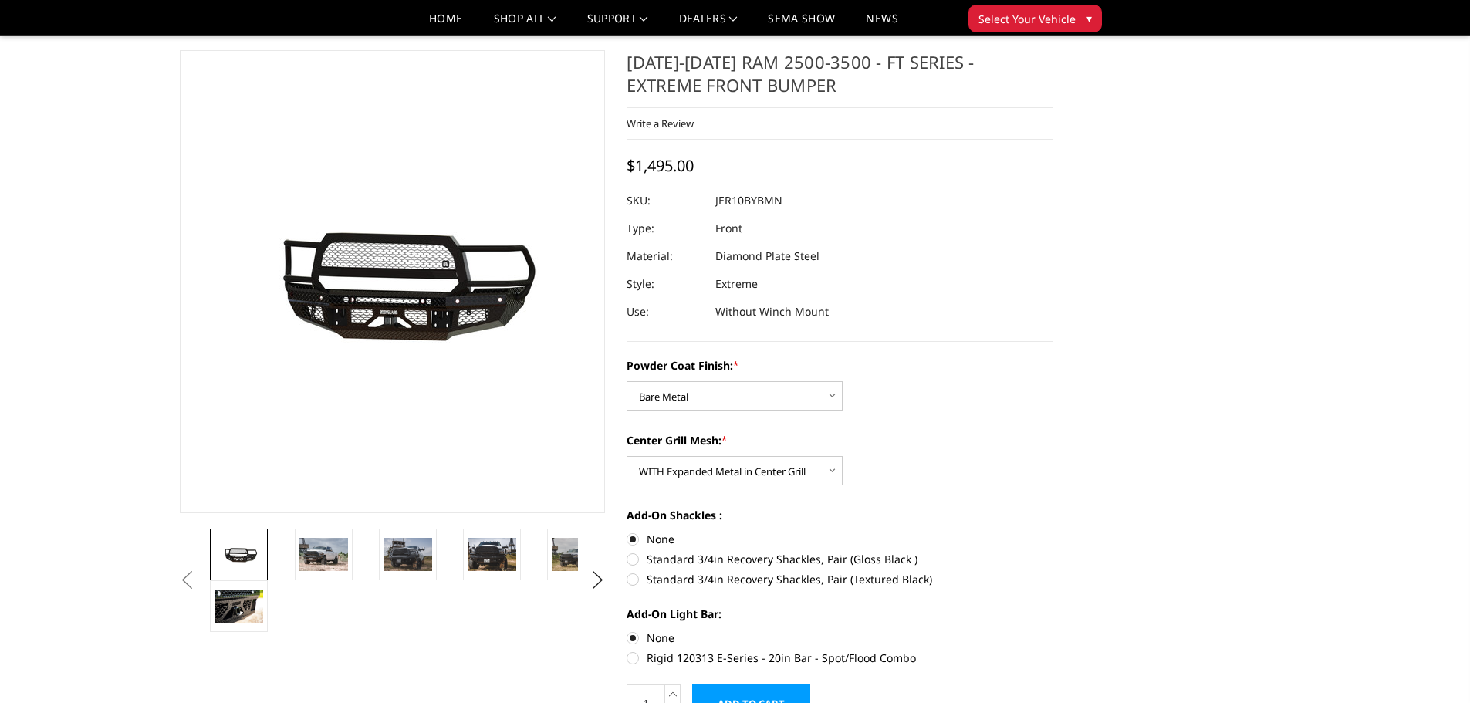
scroll to position [0, 0]
